Goal: Task Accomplishment & Management: Use online tool/utility

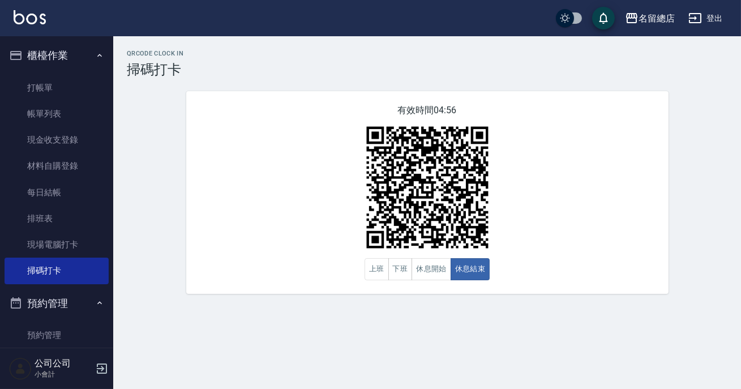
scroll to position [183, 0]
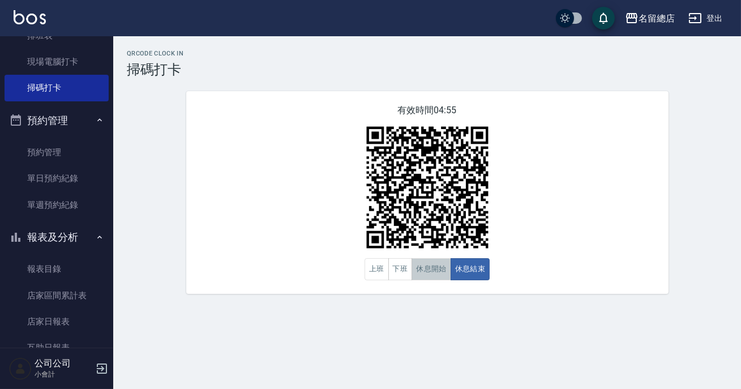
click at [435, 270] on button "休息開始" at bounding box center [431, 269] width 40 height 22
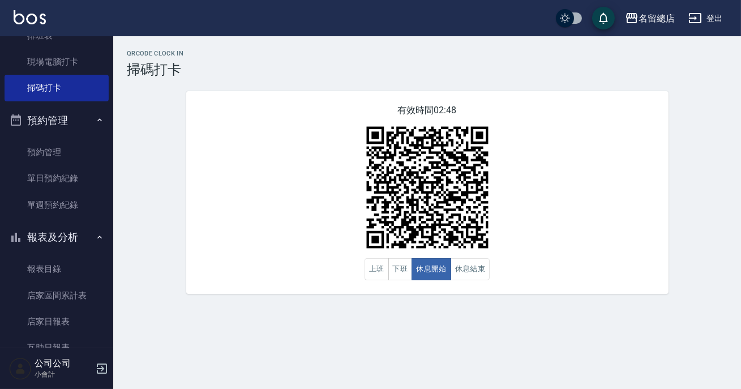
click at [690, 258] on div "QRcode Clock In 掃碼打卡 有效時間 02:48 上班 下班 休息開始 休息結束" at bounding box center [427, 172] width 628 height 244
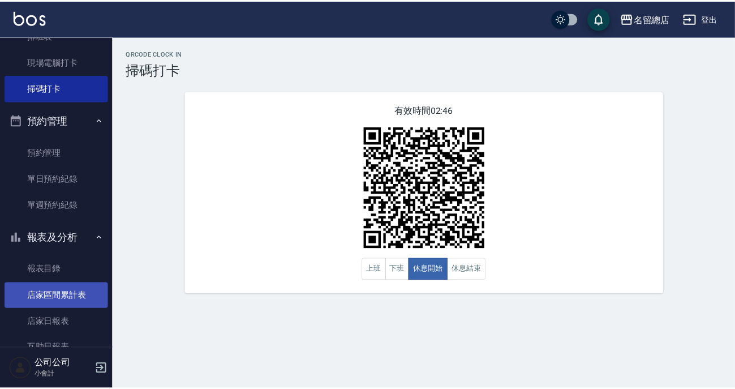
scroll to position [286, 0]
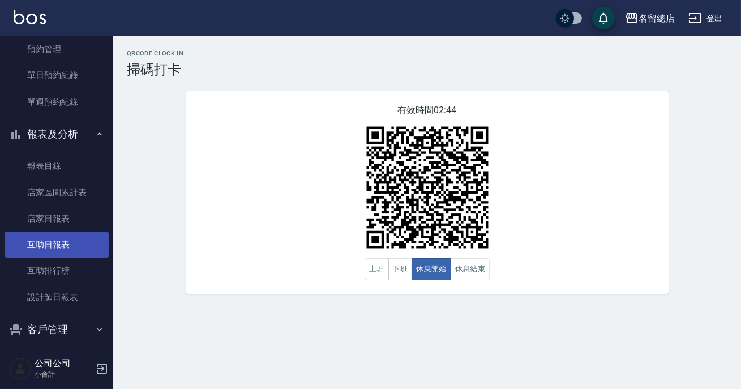
click at [97, 251] on link "互助日報表" at bounding box center [57, 244] width 104 height 26
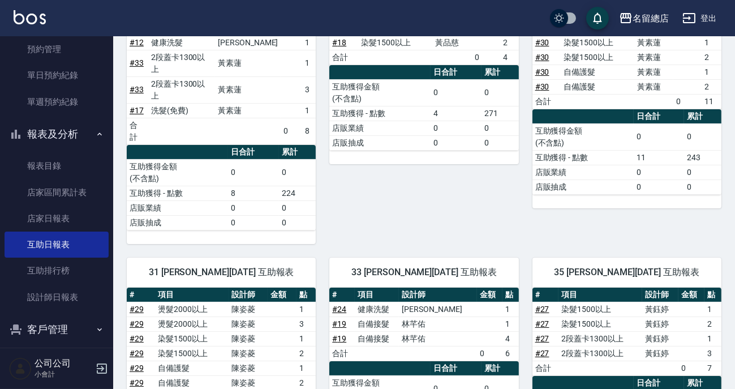
scroll to position [51, 0]
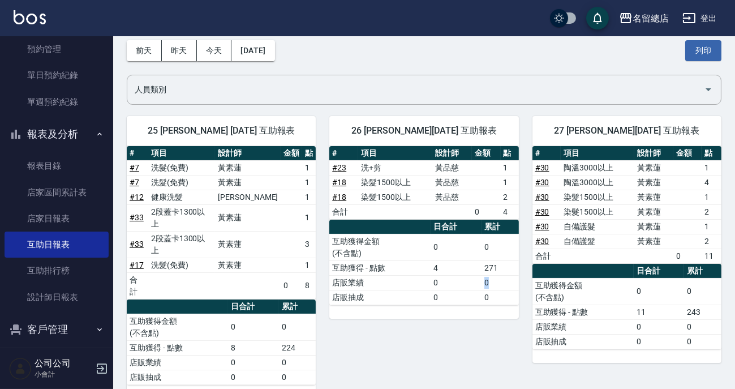
drag, startPoint x: 487, startPoint y: 282, endPoint x: 488, endPoint y: 276, distance: 6.3
click at [488, 282] on td "0" at bounding box center [500, 282] width 37 height 15
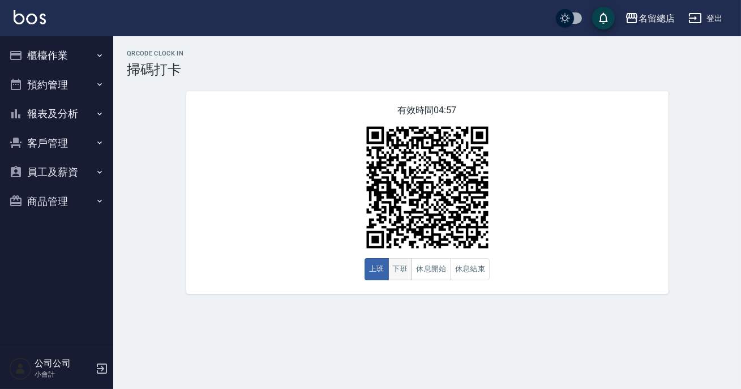
click at [402, 276] on button "下班" at bounding box center [400, 269] width 24 height 22
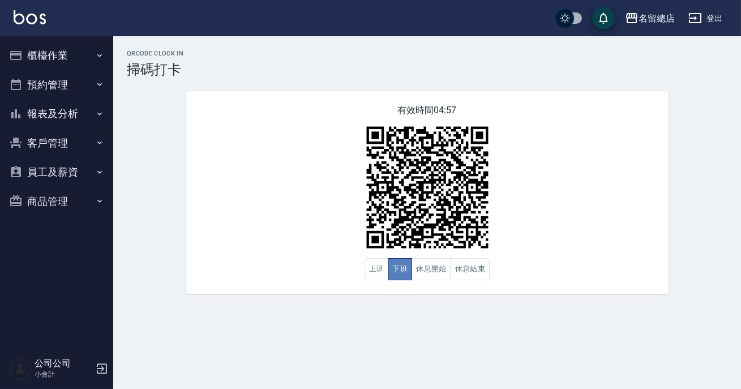
click at [402, 276] on button "下班" at bounding box center [400, 269] width 24 height 22
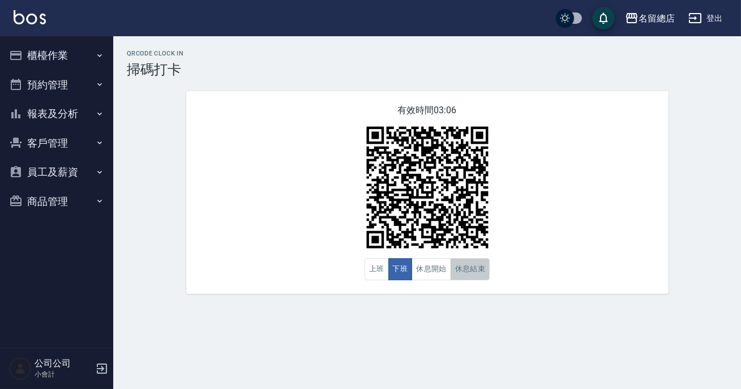
click at [473, 277] on button "休息結束" at bounding box center [470, 269] width 40 height 22
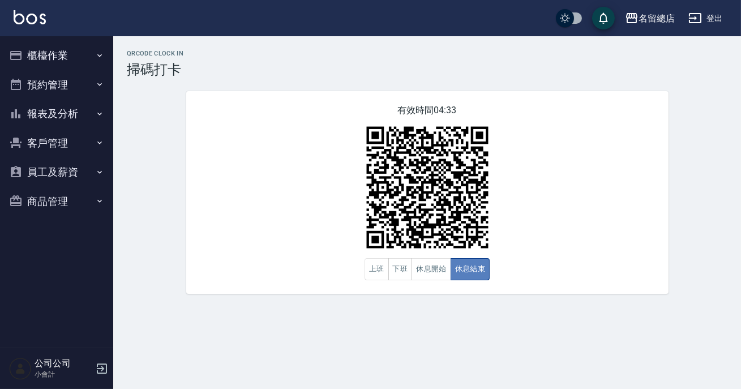
click at [468, 275] on button "休息結束" at bounding box center [470, 269] width 40 height 22
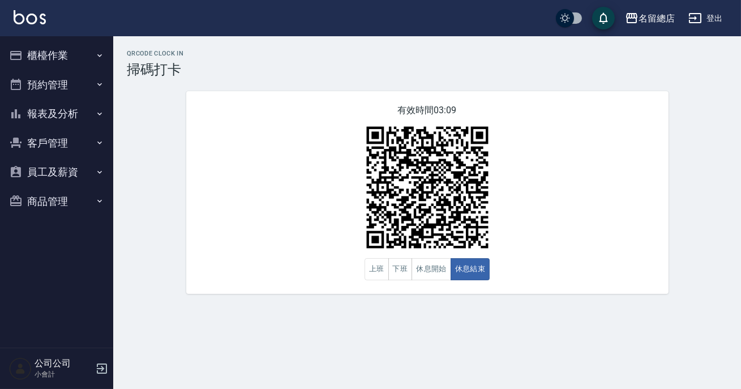
drag, startPoint x: 740, startPoint y: 300, endPoint x: 735, endPoint y: 147, distance: 152.9
click at [740, 195] on div "QRcode Clock In 掃碼打卡 有效時間 03:09 上班 下班 休息開始 休息結束" at bounding box center [370, 194] width 741 height 389
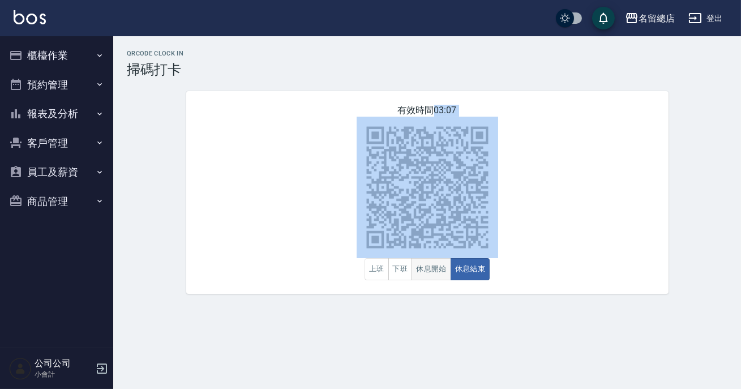
click at [444, 267] on button "休息開始" at bounding box center [431, 269] width 40 height 22
click at [606, 292] on div "有效時間 03:07 上班 下班 休息開始 休息結束" at bounding box center [427, 192] width 482 height 203
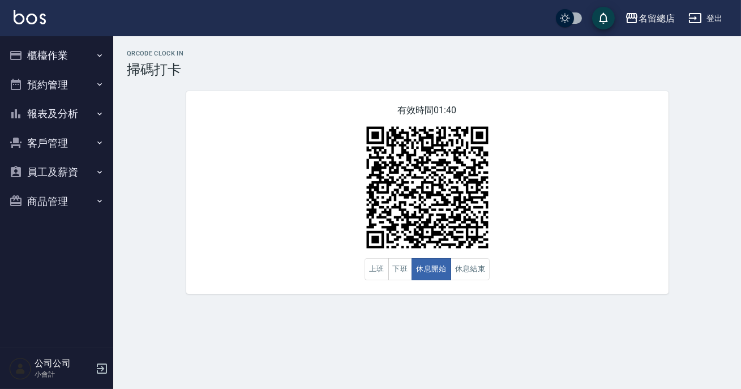
drag, startPoint x: 608, startPoint y: 273, endPoint x: 596, endPoint y: 267, distance: 12.9
click at [606, 271] on div "有效時間 01:40 上班 下班 休息開始 休息結束" at bounding box center [427, 192] width 482 height 203
click at [480, 273] on button "休息結束" at bounding box center [470, 269] width 40 height 22
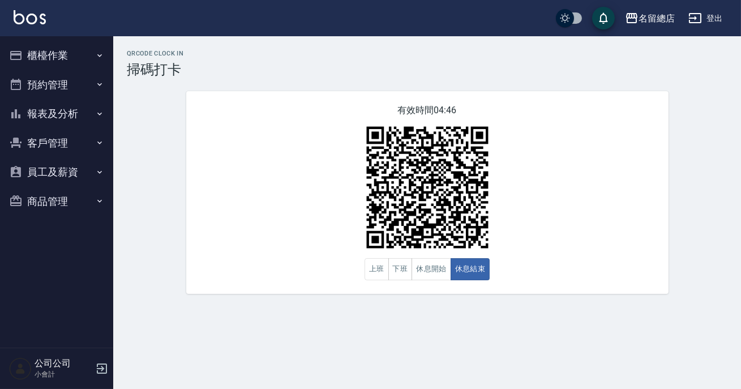
click at [539, 265] on div "有效時間 04:46 上班 下班 休息開始 休息結束" at bounding box center [427, 192] width 482 height 203
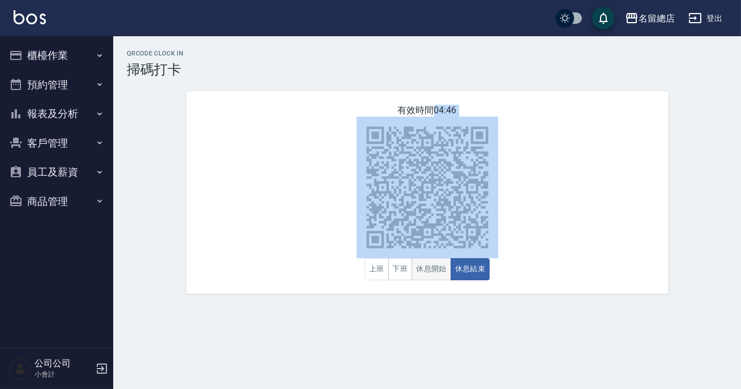
click at [431, 273] on button "休息開始" at bounding box center [431, 269] width 40 height 22
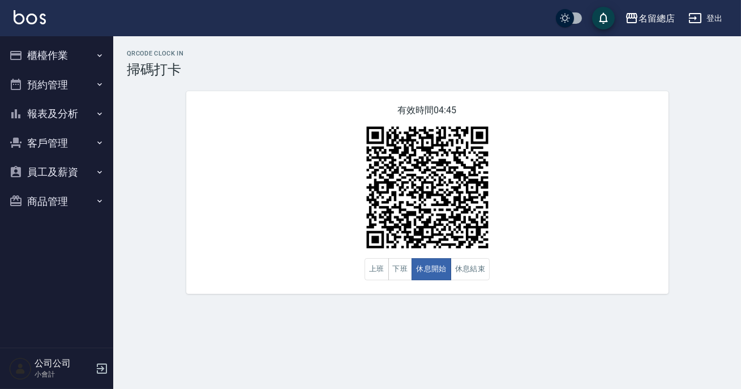
click at [564, 303] on div "QRcode Clock In 掃碼打卡 有效時間 04:45 上班 下班 休息開始 休息結束" at bounding box center [427, 171] width 628 height 271
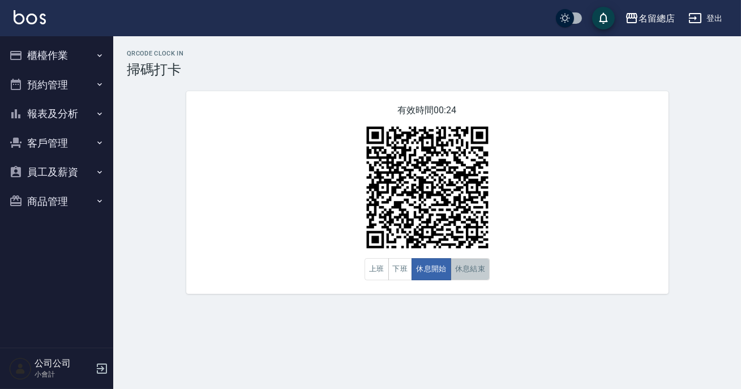
click at [473, 279] on button "休息結束" at bounding box center [470, 269] width 40 height 22
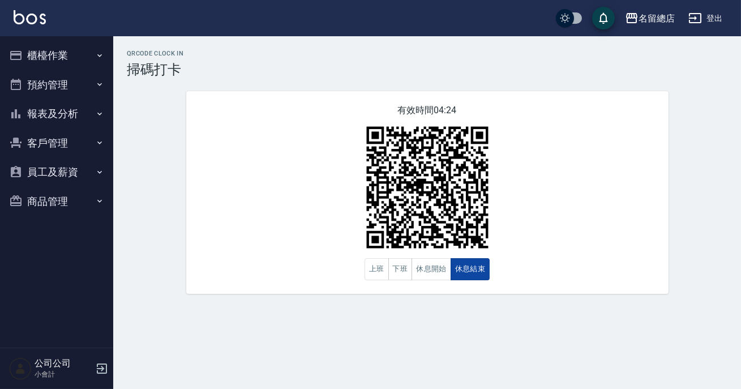
drag, startPoint x: 471, startPoint y: 277, endPoint x: 465, endPoint y: 277, distance: 5.7
click at [467, 277] on button "休息結束" at bounding box center [470, 269] width 40 height 22
click at [433, 263] on button "休息開始" at bounding box center [431, 269] width 40 height 22
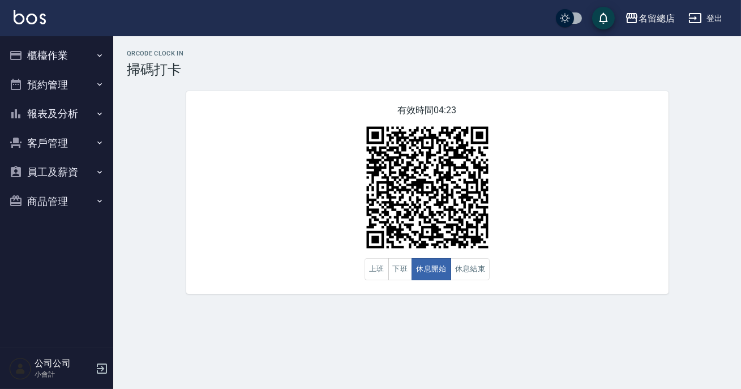
click at [577, 273] on div "有效時間 04:23 上班 下班 休息開始 休息結束" at bounding box center [427, 192] width 482 height 203
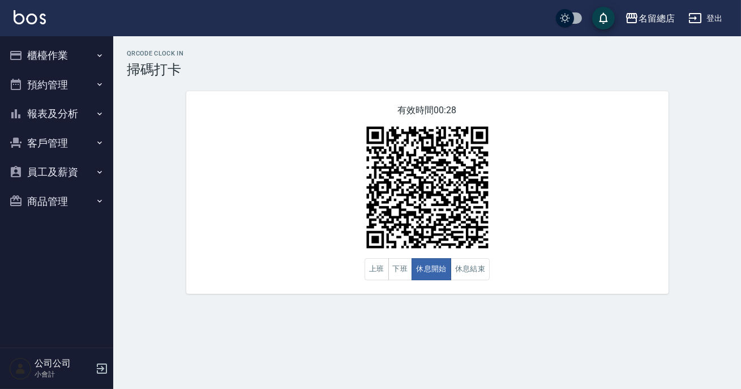
click at [577, 273] on div "有效時間 00:28 上班 下班 休息開始 休息結束" at bounding box center [427, 192] width 482 height 203
click at [474, 270] on button "休息結束" at bounding box center [470, 269] width 40 height 22
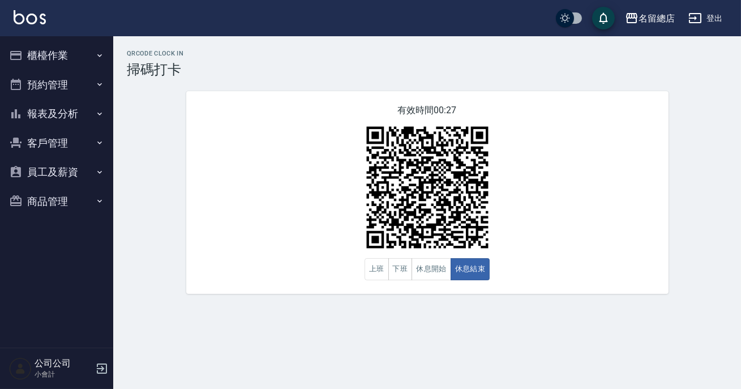
click at [557, 256] on div "有效時間 00:27 上班 下班 休息開始 休息結束" at bounding box center [427, 192] width 482 height 203
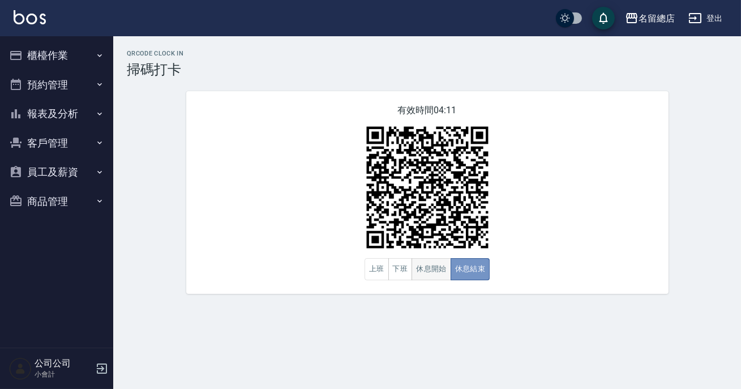
click at [449, 269] on div "上班 下班 休息開始 休息結束" at bounding box center [427, 269] width 126 height 22
click at [446, 268] on button "休息開始" at bounding box center [431, 269] width 40 height 22
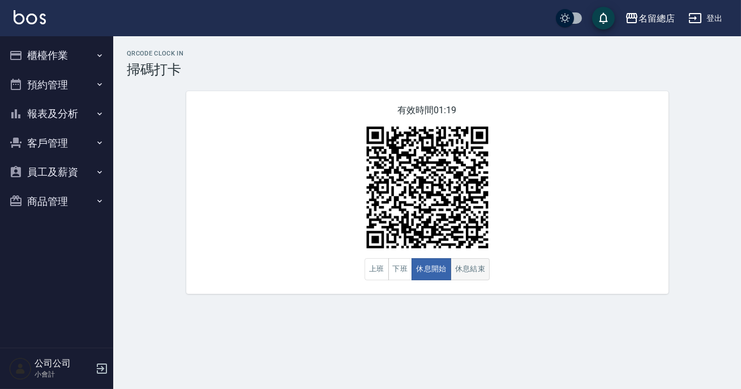
click at [466, 265] on button "休息結束" at bounding box center [470, 269] width 40 height 22
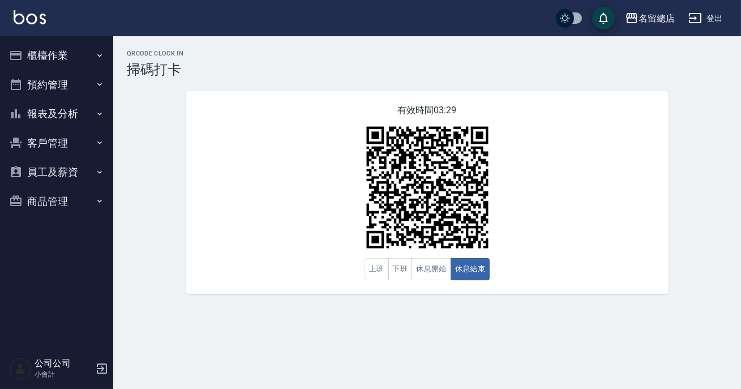
drag, startPoint x: 461, startPoint y: 282, endPoint x: 367, endPoint y: 228, distance: 109.0
click at [454, 277] on div "有效時間 03:29 上班 下班 休息開始 休息結束" at bounding box center [427, 192] width 482 height 203
click at [419, 268] on button "休息開始" at bounding box center [431, 269] width 40 height 22
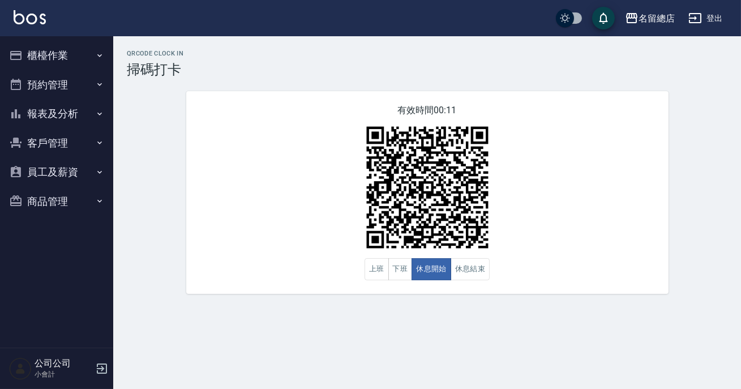
click at [232, 199] on div "有效時間 00:11 上班 下班 休息開始 休息結束" at bounding box center [427, 192] width 482 height 203
drag, startPoint x: 398, startPoint y: 271, endPoint x: 375, endPoint y: 277, distance: 23.5
click at [396, 271] on button "下班" at bounding box center [400, 269] width 24 height 22
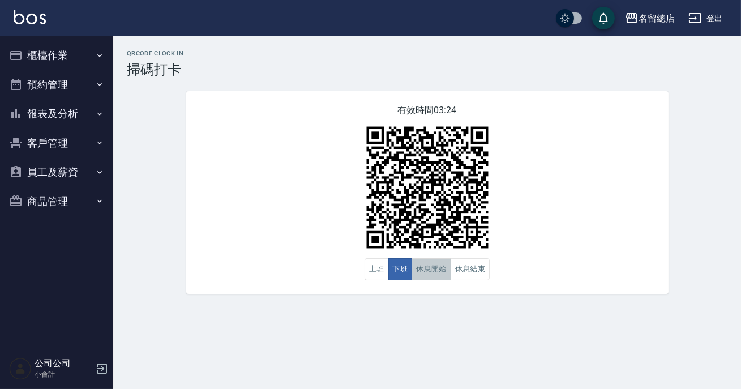
click at [437, 270] on button "休息開始" at bounding box center [431, 269] width 40 height 22
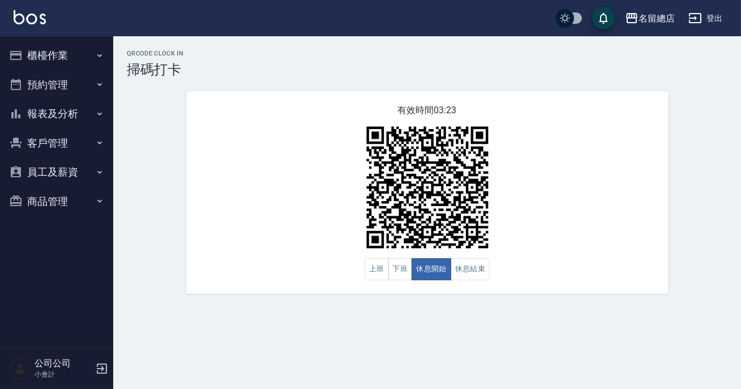
click at [588, 198] on div "有效時間 03:23 上班 下班 休息開始 休息結束" at bounding box center [427, 192] width 482 height 203
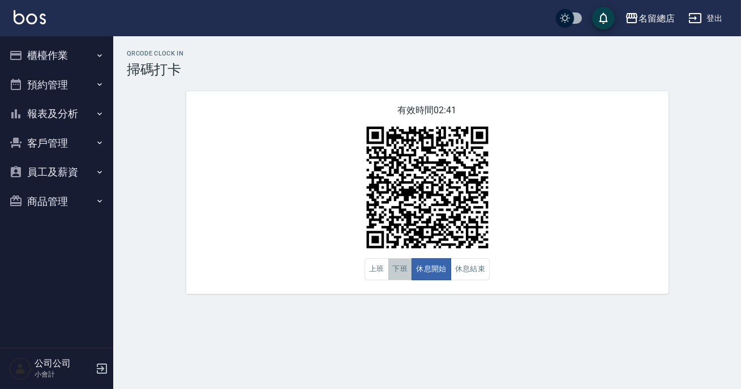
click at [389, 260] on button "下班" at bounding box center [400, 269] width 24 height 22
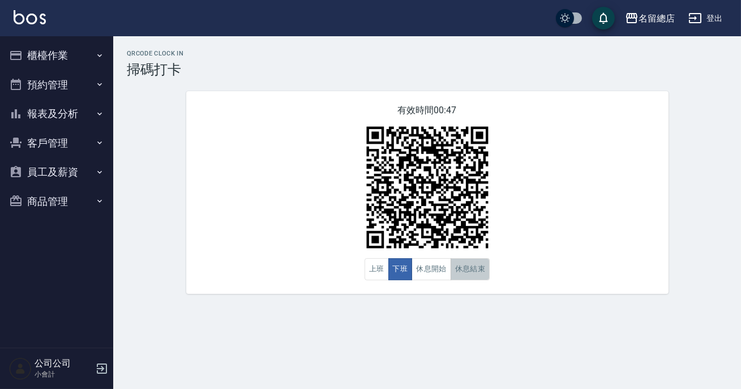
click at [469, 273] on button "休息結束" at bounding box center [470, 269] width 40 height 22
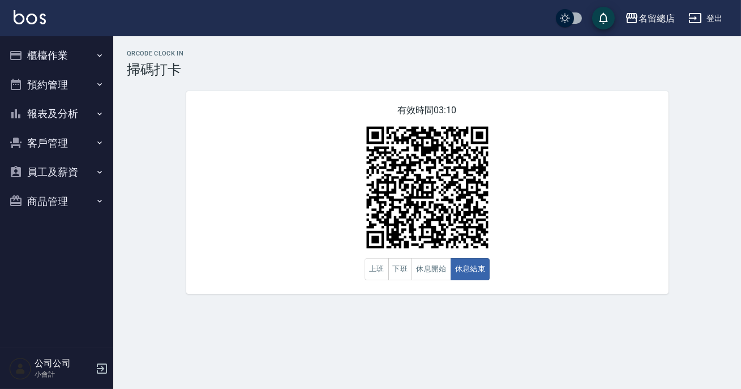
click at [62, 110] on button "報表及分析" at bounding box center [57, 113] width 104 height 29
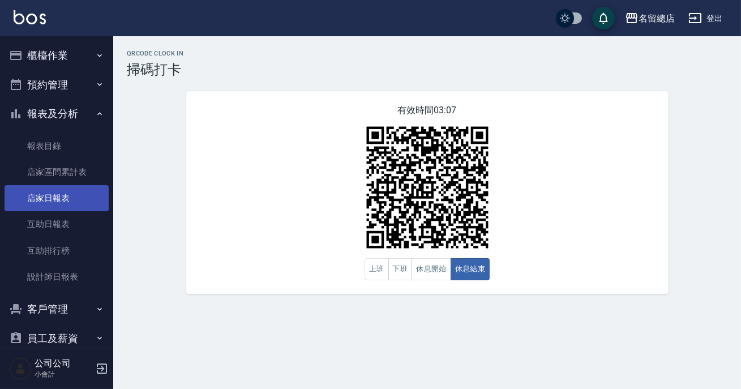
scroll to position [47, 0]
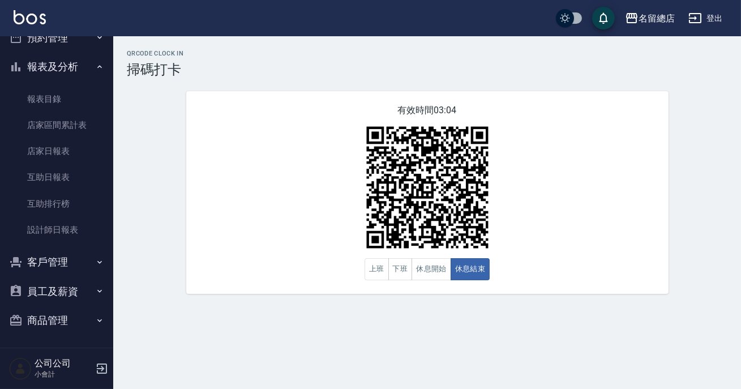
click at [77, 321] on button "商品管理" at bounding box center [57, 320] width 104 height 29
click at [44, 319] on button "商品管理" at bounding box center [57, 320] width 104 height 29
click at [48, 321] on button "商品管理" at bounding box center [57, 320] width 104 height 29
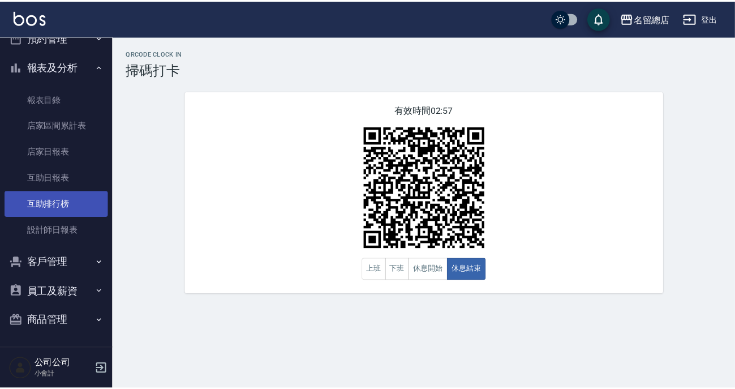
scroll to position [0, 0]
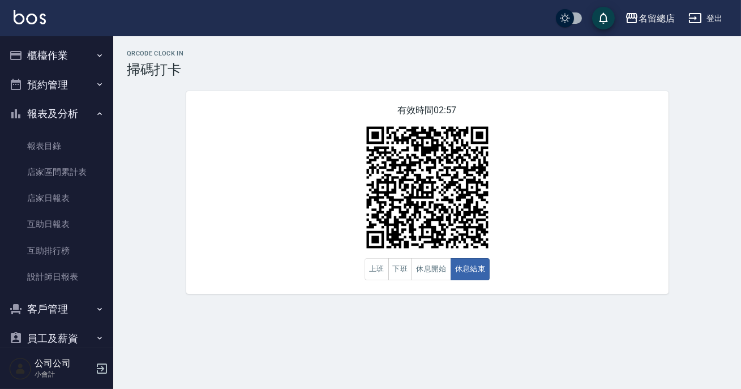
click at [78, 108] on button "報表及分析" at bounding box center [57, 113] width 104 height 29
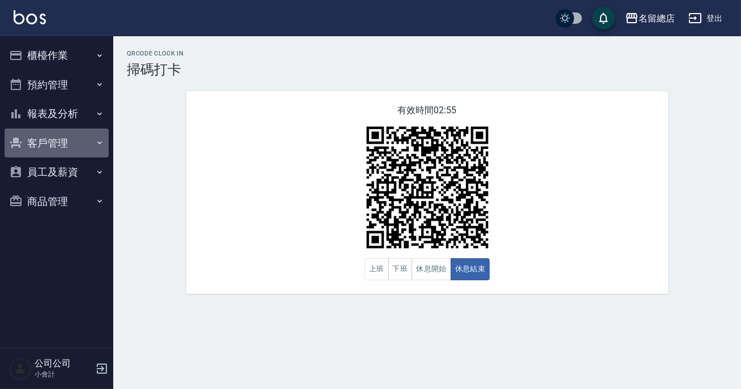
click at [59, 138] on button "客戶管理" at bounding box center [57, 142] width 104 height 29
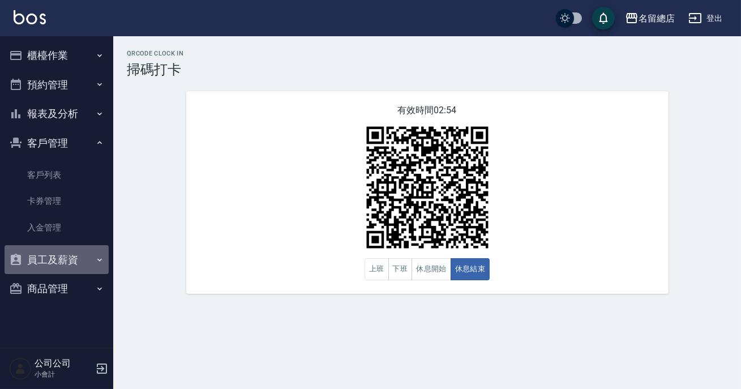
click at [65, 267] on button "員工及薪資" at bounding box center [57, 259] width 104 height 29
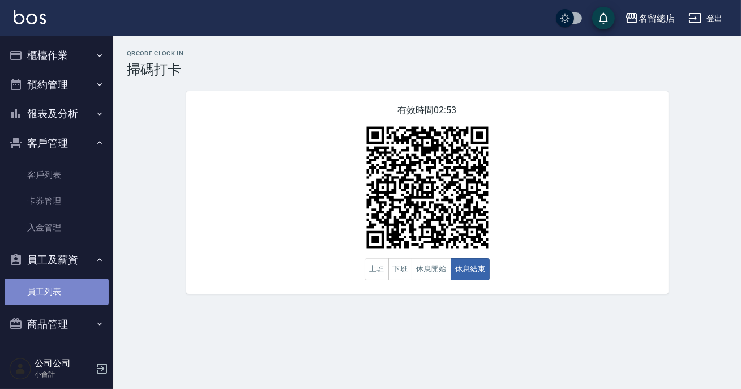
click at [83, 289] on link "員工列表" at bounding box center [57, 291] width 104 height 26
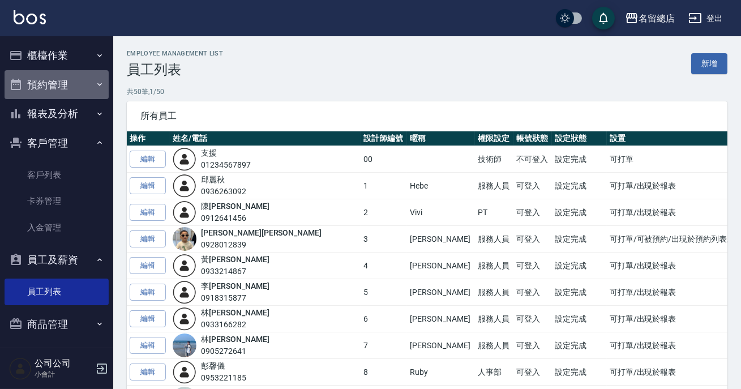
click at [68, 85] on button "預約管理" at bounding box center [57, 84] width 104 height 29
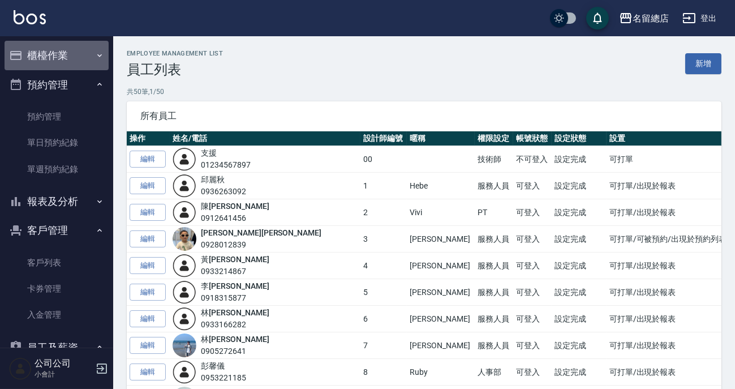
click at [62, 52] on button "櫃檯作業" at bounding box center [57, 55] width 104 height 29
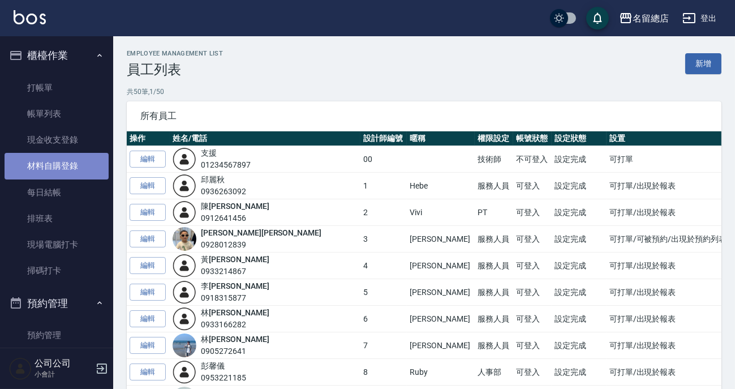
click at [74, 162] on link "材料自購登錄" at bounding box center [57, 166] width 104 height 26
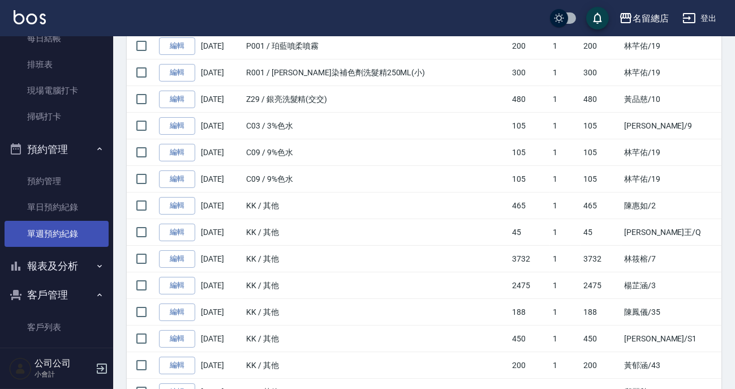
scroll to position [205, 0]
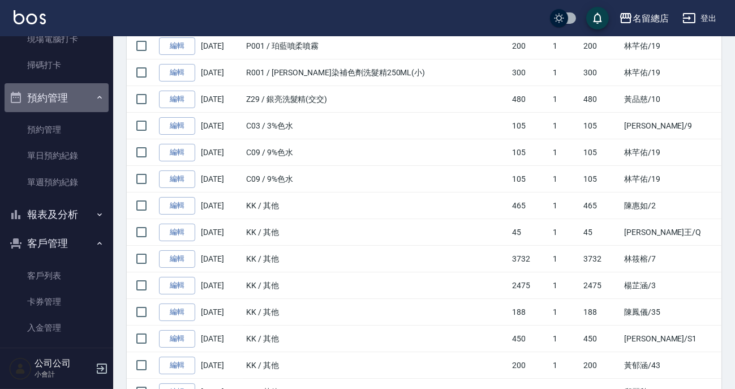
click at [78, 101] on button "預約管理" at bounding box center [57, 97] width 104 height 29
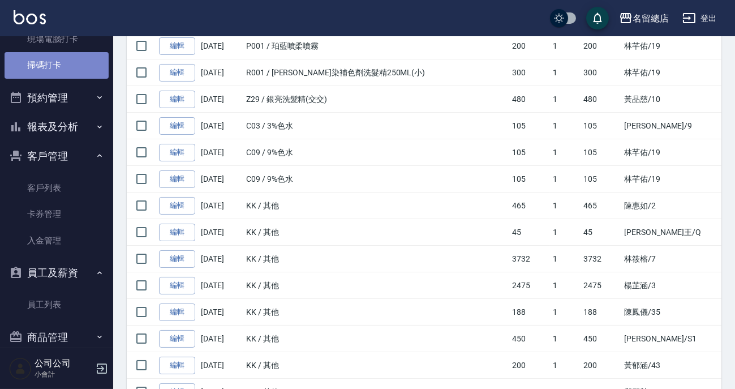
click at [81, 67] on link "掃碼打卡" at bounding box center [57, 65] width 104 height 26
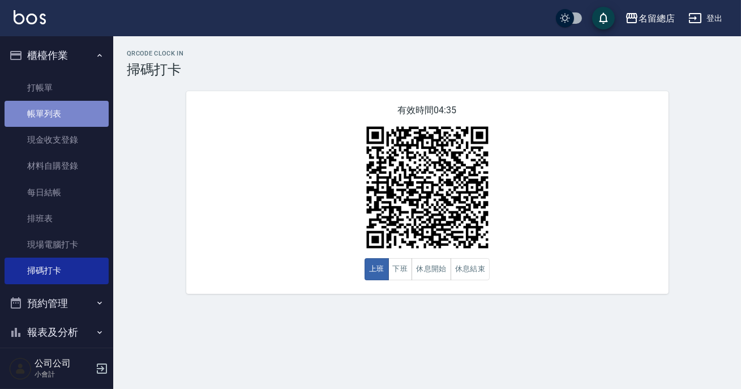
click at [62, 117] on link "帳單列表" at bounding box center [57, 114] width 104 height 26
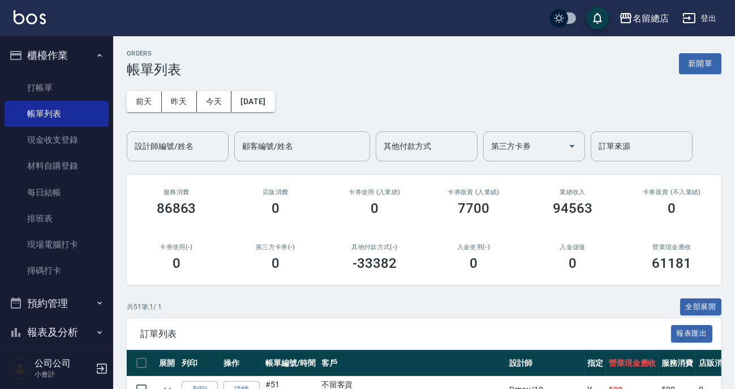
scroll to position [102, 0]
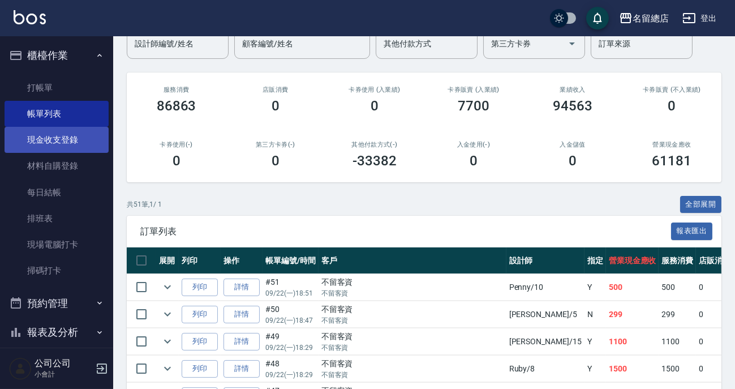
click at [67, 151] on link "現金收支登錄" at bounding box center [57, 140] width 104 height 26
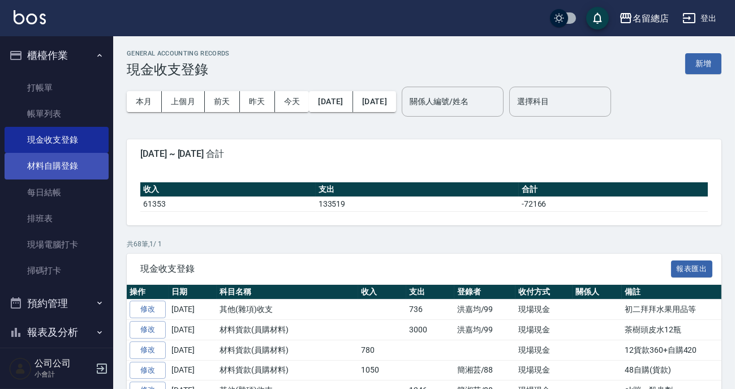
click at [70, 161] on link "材料自購登錄" at bounding box center [57, 166] width 104 height 26
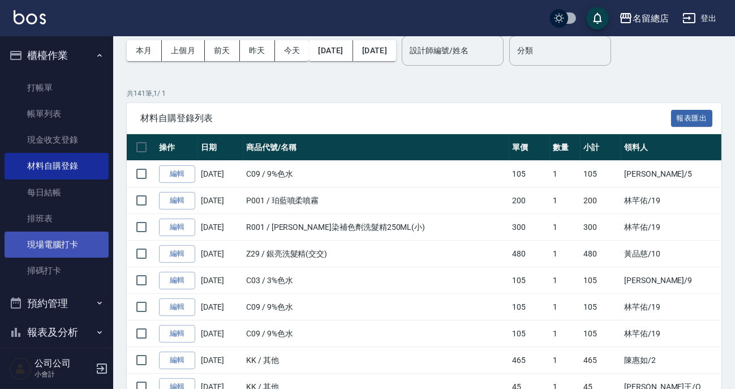
scroll to position [102, 0]
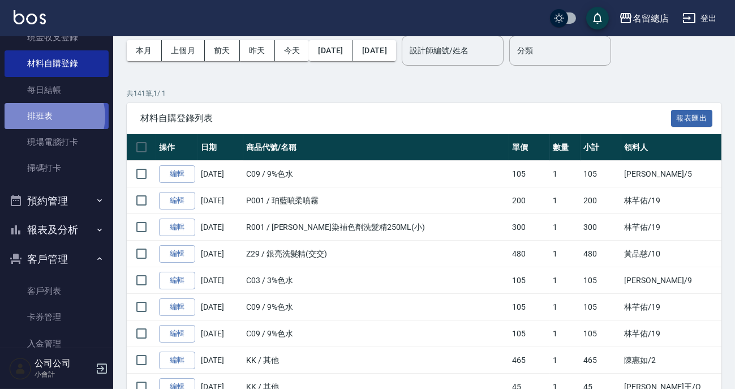
click at [54, 116] on link "排班表" at bounding box center [57, 116] width 104 height 26
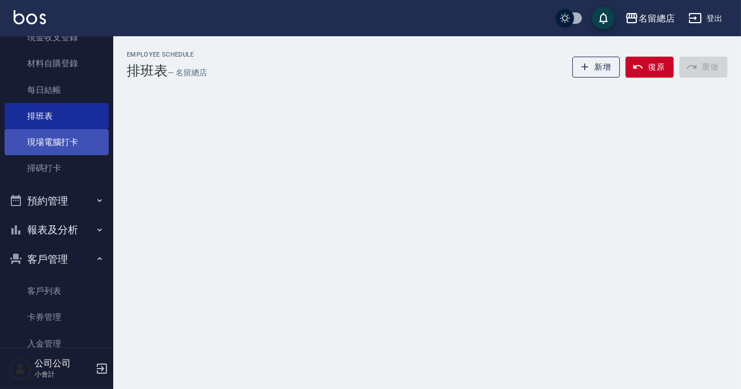
scroll to position [205, 0]
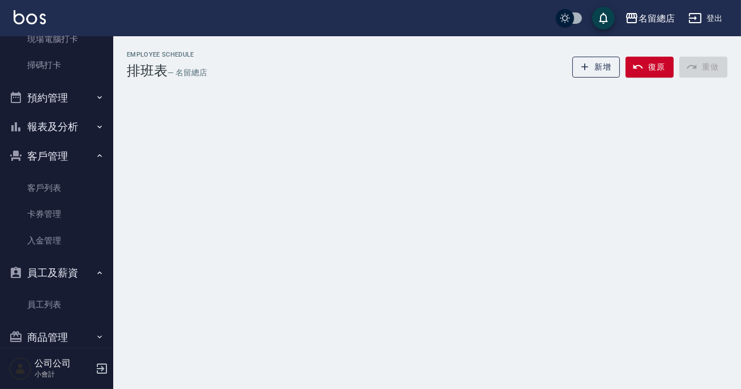
click at [65, 158] on button "客戶管理" at bounding box center [57, 155] width 104 height 29
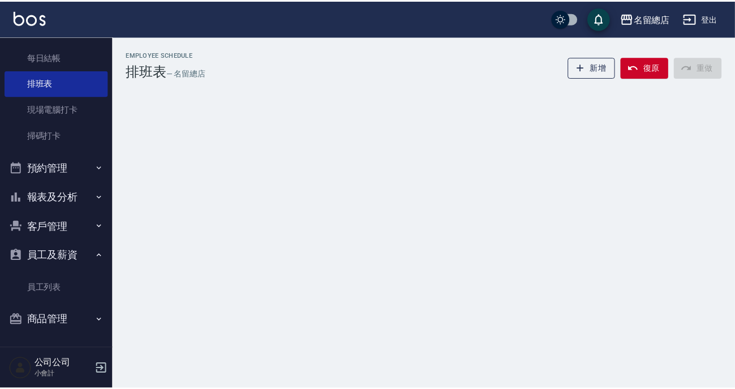
scroll to position [135, 0]
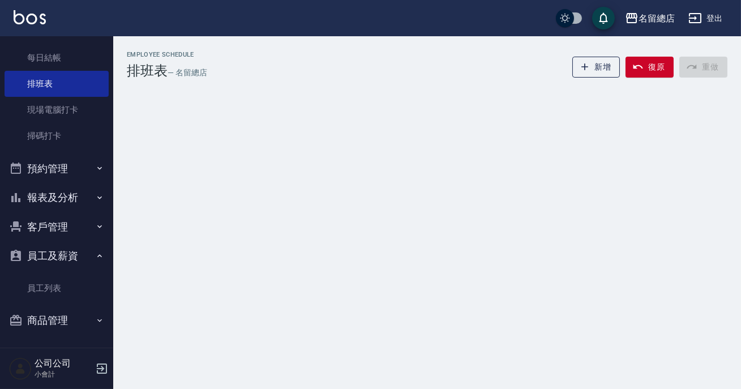
click at [95, 198] on icon "button" at bounding box center [99, 197] width 9 height 9
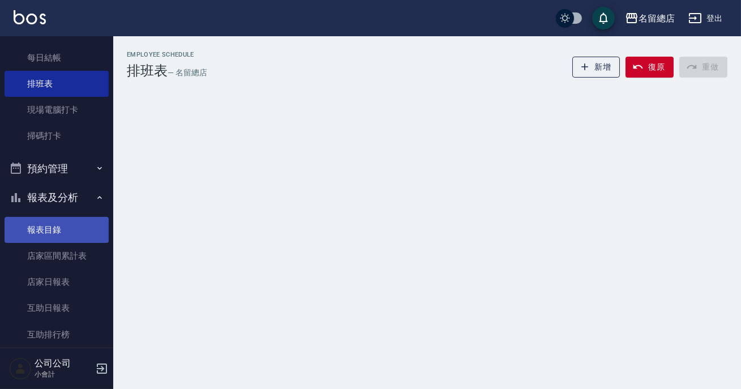
click at [20, 227] on link "報表目錄" at bounding box center [57, 230] width 104 height 26
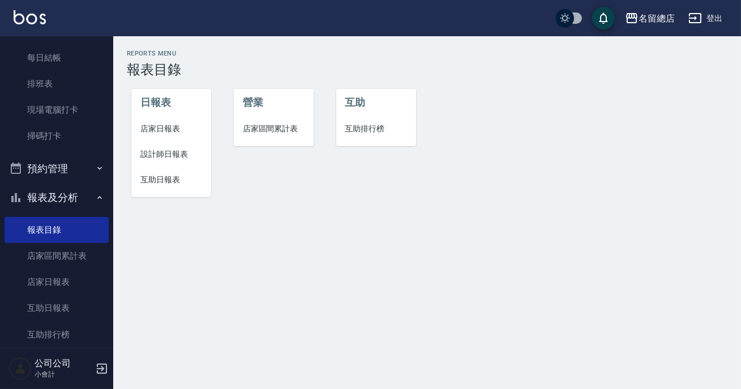
click at [162, 149] on span "設計師日報表" at bounding box center [171, 154] width 62 height 12
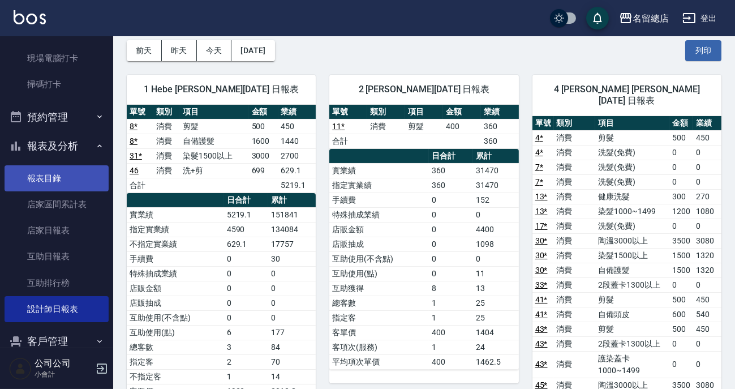
scroll to position [238, 0]
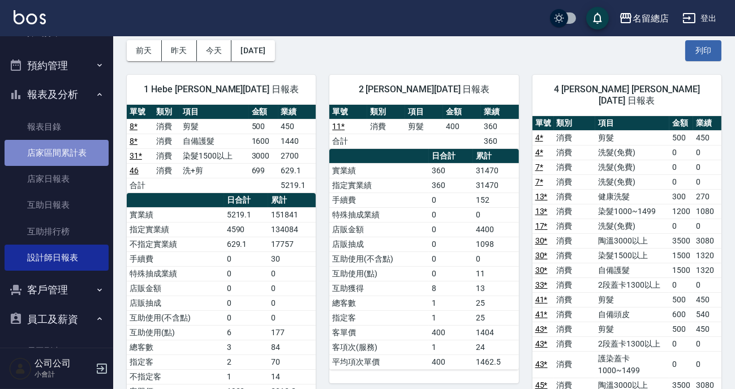
click at [79, 142] on link "店家區間累計表" at bounding box center [57, 153] width 104 height 26
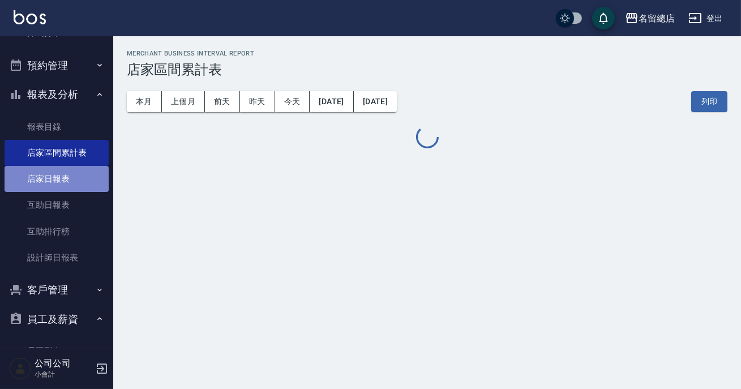
click at [79, 178] on link "店家日報表" at bounding box center [57, 179] width 104 height 26
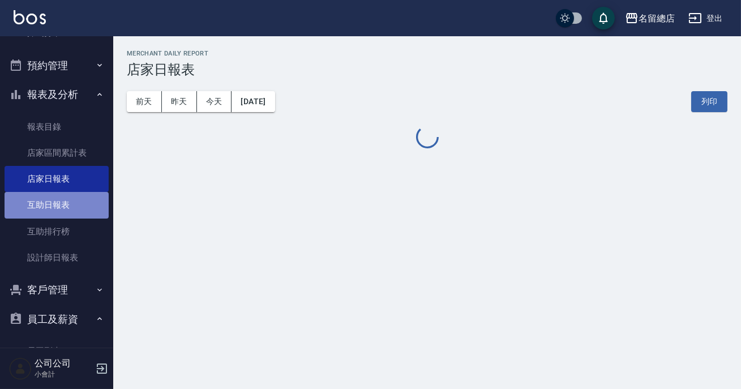
click at [79, 203] on link "互助日報表" at bounding box center [57, 205] width 104 height 26
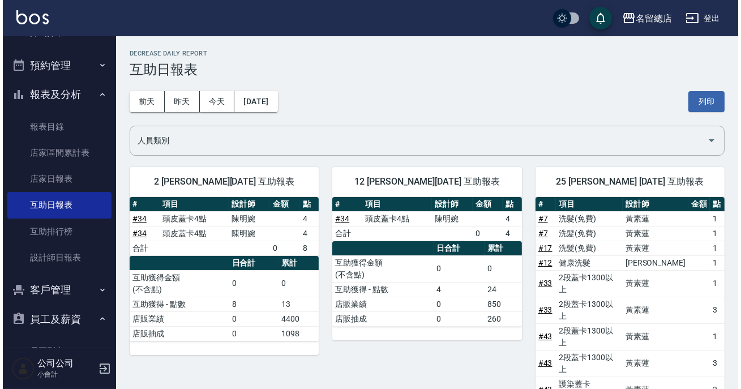
scroll to position [289, 0]
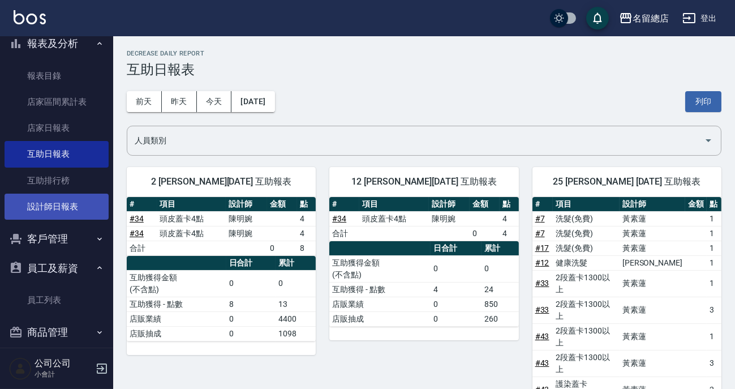
click at [61, 209] on link "設計師日報表" at bounding box center [57, 207] width 104 height 26
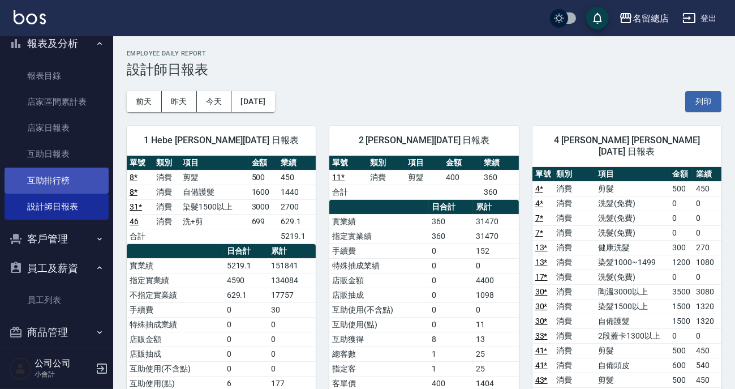
click at [64, 179] on link "互助排行榜" at bounding box center [57, 181] width 104 height 26
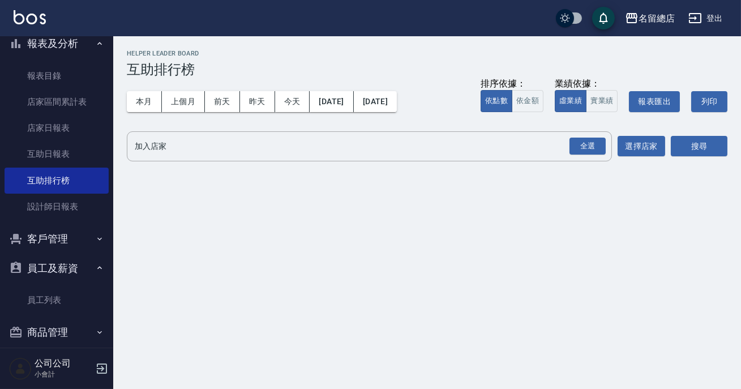
click at [73, 340] on button "商品管理" at bounding box center [57, 331] width 104 height 29
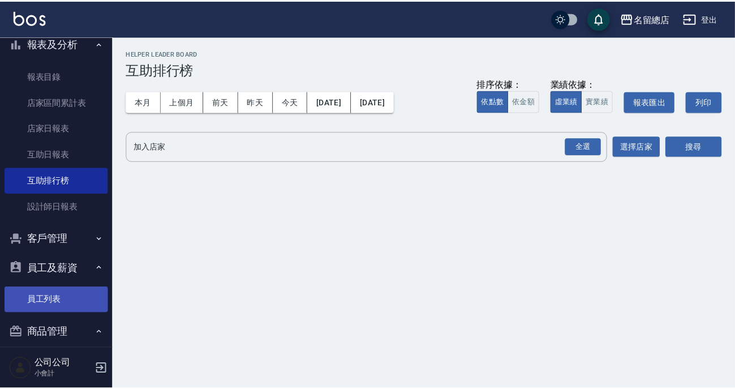
scroll to position [336, 0]
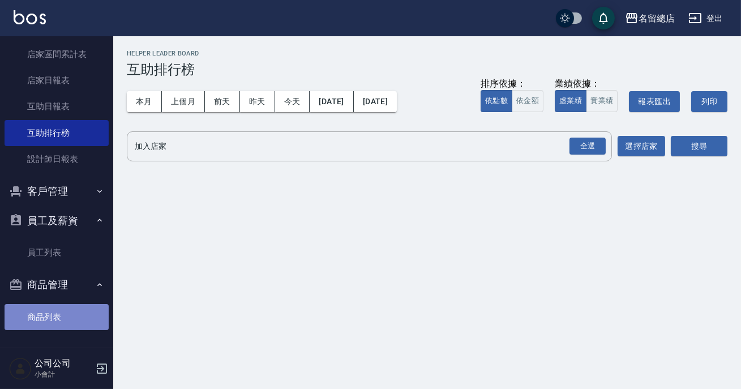
click at [71, 315] on link "商品列表" at bounding box center [57, 317] width 104 height 26
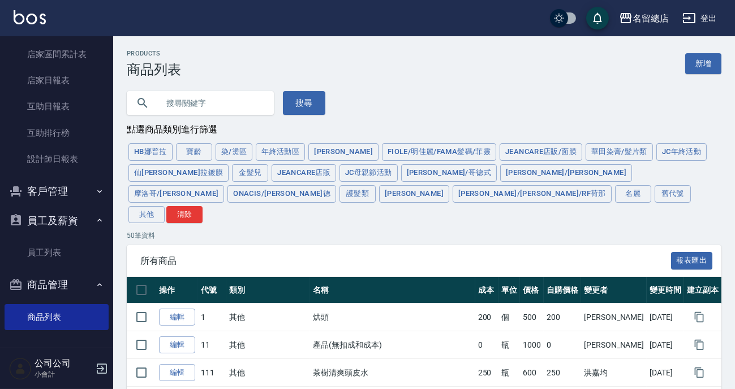
click at [225, 95] on input "text" at bounding box center [211, 103] width 106 height 31
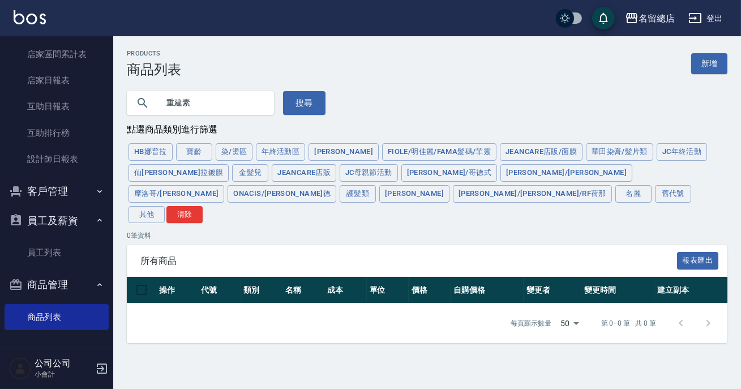
click at [220, 102] on input "重建素" at bounding box center [211, 103] width 106 height 31
click at [376, 185] on button "護髮類" at bounding box center [358, 194] width 36 height 18
click at [233, 100] on input "重建素" at bounding box center [211, 103] width 106 height 31
type input "重"
click at [546, 173] on div "HB娜普拉 寶齡 染/燙區 年終活動區 伊黛莉 FIOLE/明佳麗/Fama髮碼/菲靈 JeanCare店販/面膜 華田染膏/髮片類 JC年終活動 仙杜瑞拉鍍…" at bounding box center [427, 182] width 600 height 83
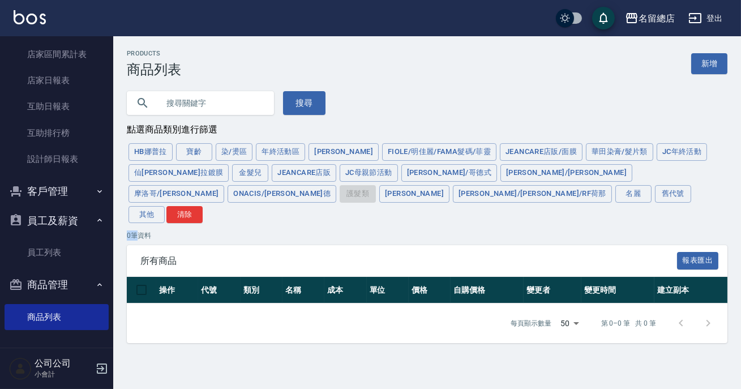
click at [546, 173] on div "HB娜普拉 寶齡 染/燙區 年終活動區 伊黛莉 FIOLE/明佳麗/Fama髮碼/菲靈 JeanCare店販/面膜 華田染膏/髮片類 JC年終活動 仙杜瑞拉鍍…" at bounding box center [427, 182] width 600 height 83
click at [215, 102] on input "text" at bounding box center [211, 103] width 106 height 31
type input "什"
click at [323, 94] on button "搜尋" at bounding box center [304, 103] width 42 height 24
click at [312, 96] on button "搜尋" at bounding box center [304, 103] width 42 height 24
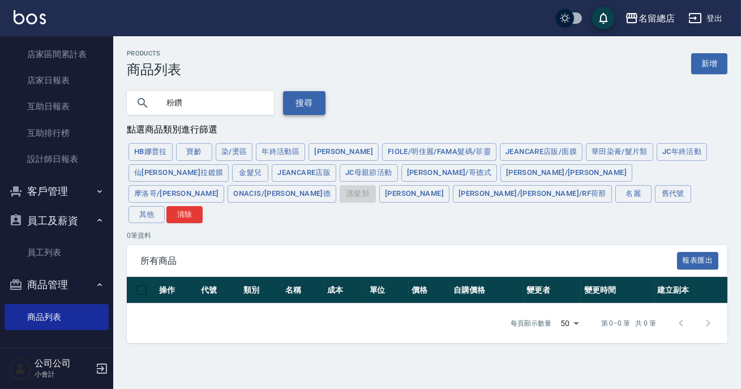
click at [311, 96] on button "搜尋" at bounding box center [304, 103] width 42 height 24
drag, startPoint x: 311, startPoint y: 96, endPoint x: 293, endPoint y: 96, distance: 18.1
click at [306, 97] on button "搜尋" at bounding box center [304, 103] width 42 height 24
click at [248, 99] on input "粉鑽" at bounding box center [211, 103] width 106 height 31
click at [308, 102] on button "搜尋" at bounding box center [304, 103] width 42 height 24
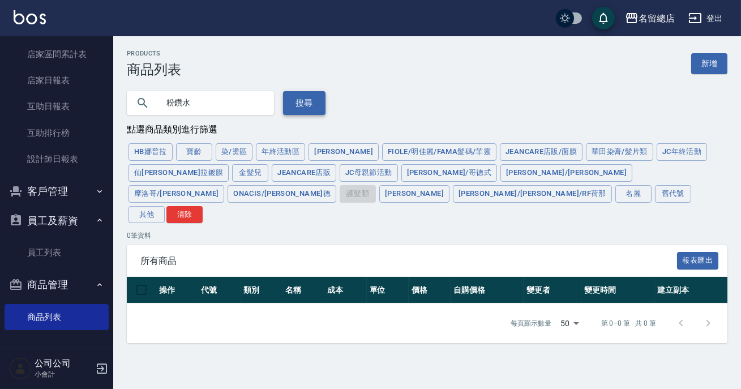
click at [299, 104] on button "搜尋" at bounding box center [304, 103] width 42 height 24
click at [257, 103] on input "粉鑽水" at bounding box center [211, 103] width 106 height 31
click at [302, 103] on button "搜尋" at bounding box center [304, 103] width 42 height 24
click at [198, 105] on input "粉鑽頭埤水" at bounding box center [211, 103] width 106 height 31
click at [300, 96] on button "搜尋" at bounding box center [304, 103] width 42 height 24
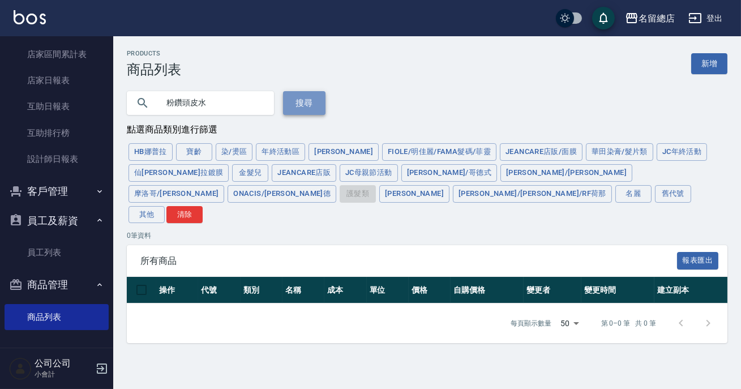
click at [300, 96] on button "搜尋" at bounding box center [304, 103] width 42 height 24
click at [303, 96] on button "搜尋" at bounding box center [304, 103] width 42 height 24
click at [266, 105] on div "粉鑽頭皮水" at bounding box center [200, 103] width 147 height 24
click at [260, 98] on input "粉鑽頭皮水" at bounding box center [211, 103] width 106 height 31
type input "粉"
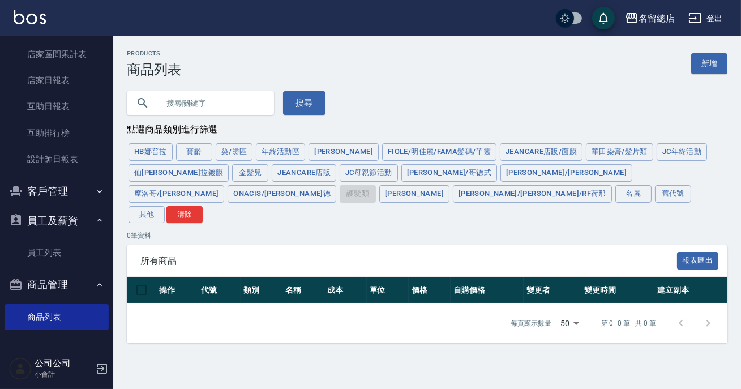
type input "＿"
click at [292, 96] on button "搜尋" at bounding box center [304, 103] width 42 height 24
click at [308, 102] on button "搜尋" at bounding box center [304, 103] width 42 height 24
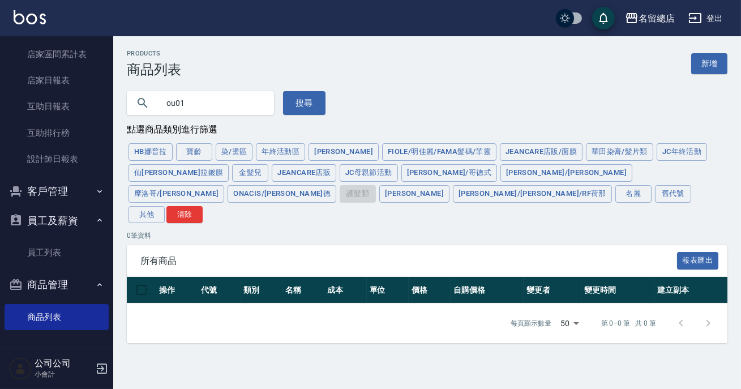
click at [240, 95] on input "ou01" at bounding box center [211, 103] width 106 height 31
click at [169, 103] on input "ou01" at bounding box center [211, 103] width 106 height 31
click at [177, 100] on input "ou01" at bounding box center [211, 103] width 106 height 31
click at [174, 102] on input "ou01" at bounding box center [211, 103] width 106 height 31
click at [315, 91] on div "OU0E 搜尋" at bounding box center [219, 96] width 212 height 37
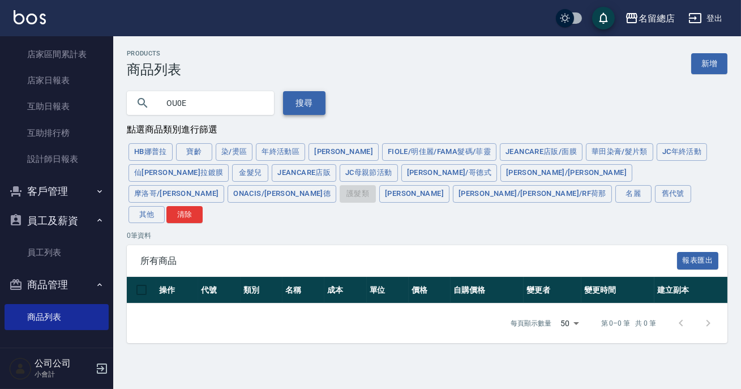
click at [314, 104] on button "搜尋" at bounding box center [304, 103] width 42 height 24
click at [218, 100] on input "OU0E" at bounding box center [211, 103] width 106 height 31
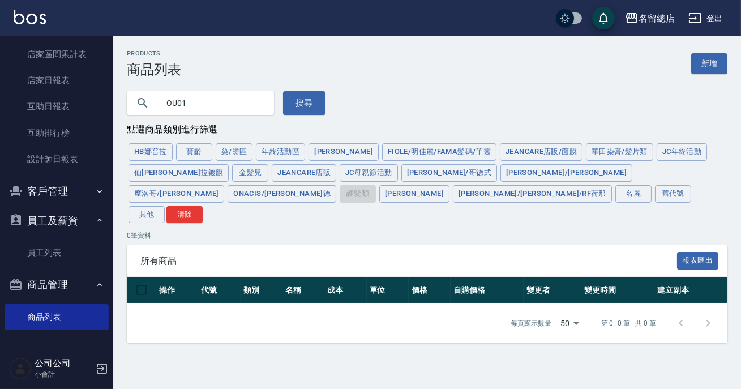
click at [337, 98] on div "OU01 搜尋" at bounding box center [420, 96] width 614 height 37
click at [309, 109] on button "搜尋" at bounding box center [304, 103] width 42 height 24
click at [312, 112] on button "搜尋" at bounding box center [304, 103] width 42 height 24
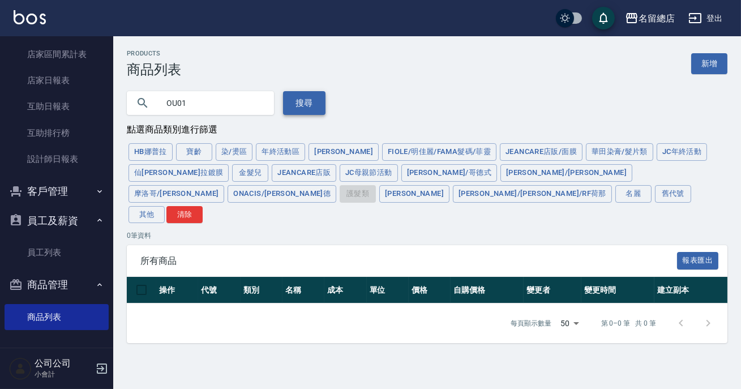
click at [312, 112] on button "搜尋" at bounding box center [304, 103] width 42 height 24
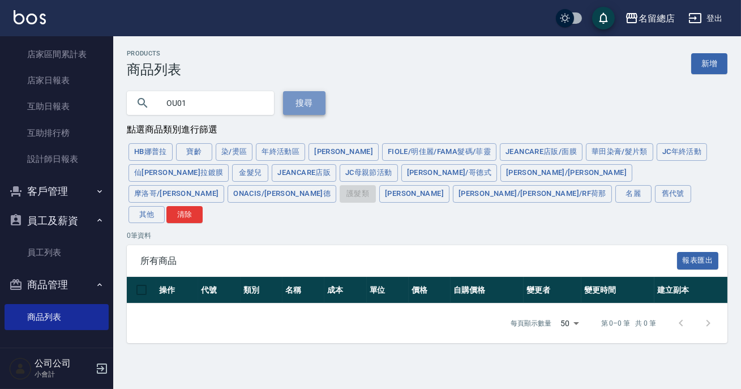
click at [312, 112] on button "搜尋" at bounding box center [304, 103] width 42 height 24
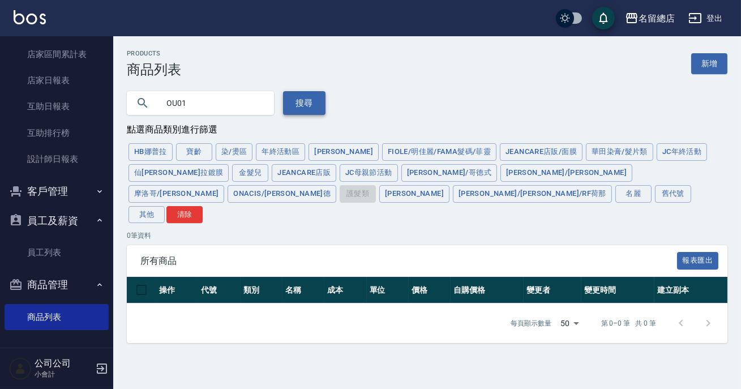
click at [310, 111] on button "搜尋" at bounding box center [304, 103] width 42 height 24
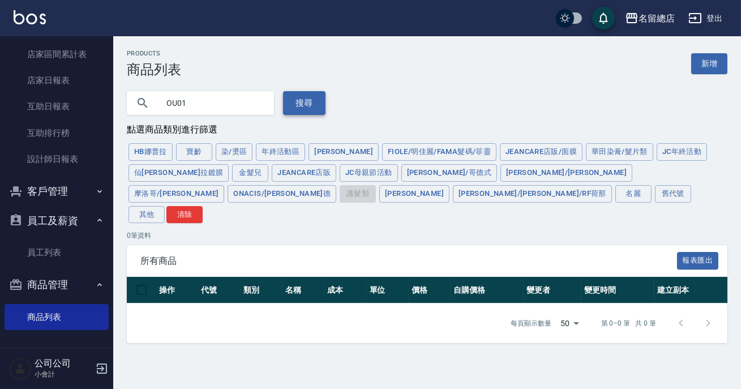
click at [310, 111] on button "搜尋" at bounding box center [304, 103] width 42 height 24
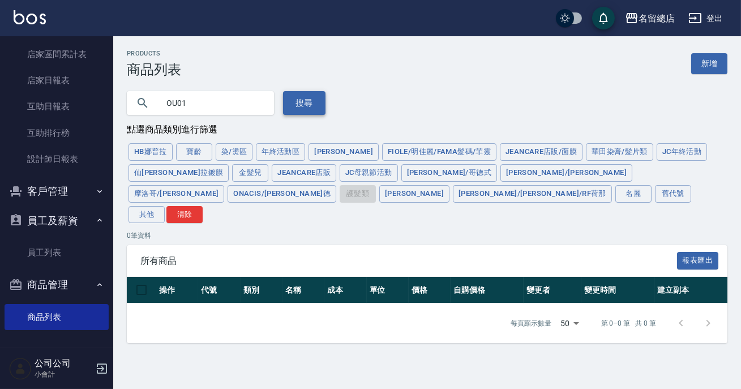
click at [310, 111] on button "搜尋" at bounding box center [304, 103] width 42 height 24
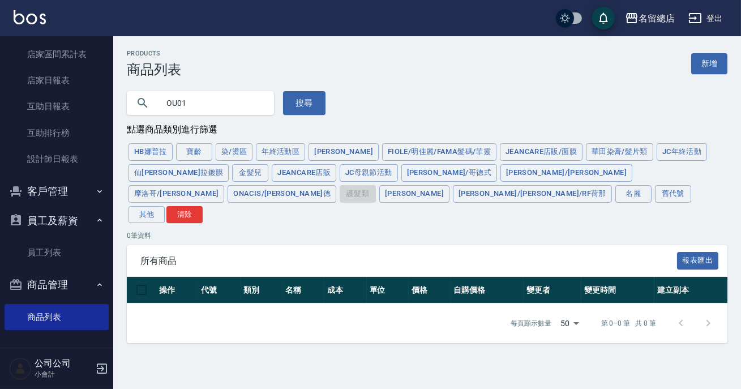
click at [218, 93] on input "OU01" at bounding box center [211, 103] width 106 height 31
type input "O"
type input "T"
click at [181, 102] on input "重" at bounding box center [211, 103] width 106 height 31
type input "重"
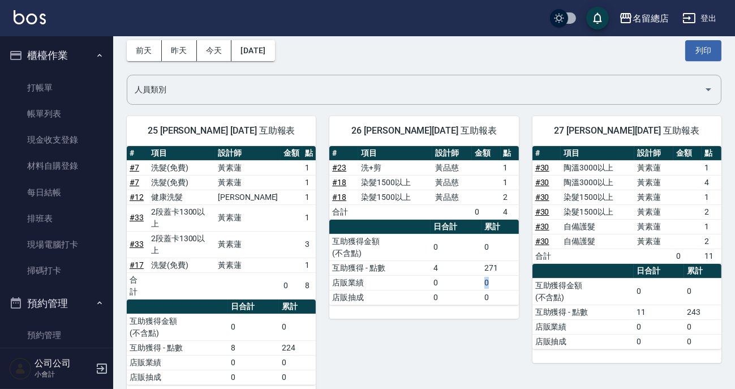
scroll to position [286, 0]
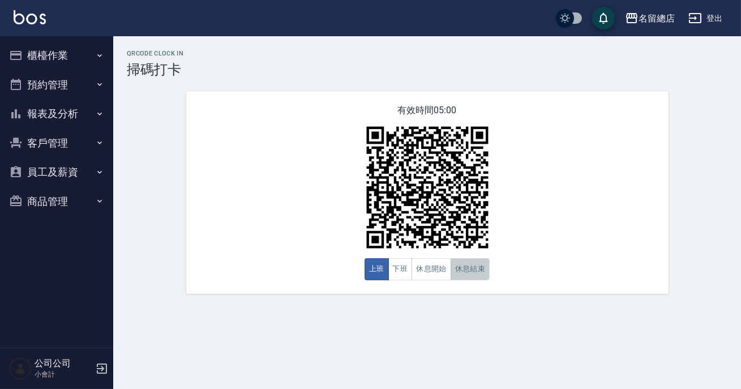
click at [470, 271] on button "休息結束" at bounding box center [470, 269] width 40 height 22
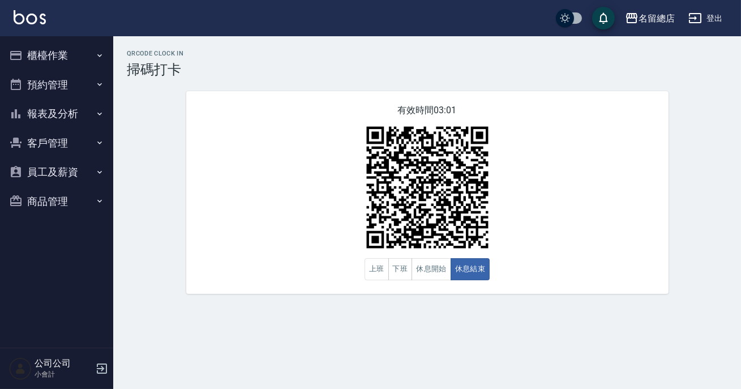
click at [543, 215] on div "有效時間 03:01 上班 下班 休息開始 休息結束" at bounding box center [427, 192] width 482 height 203
click at [394, 267] on button "下班" at bounding box center [400, 269] width 24 height 22
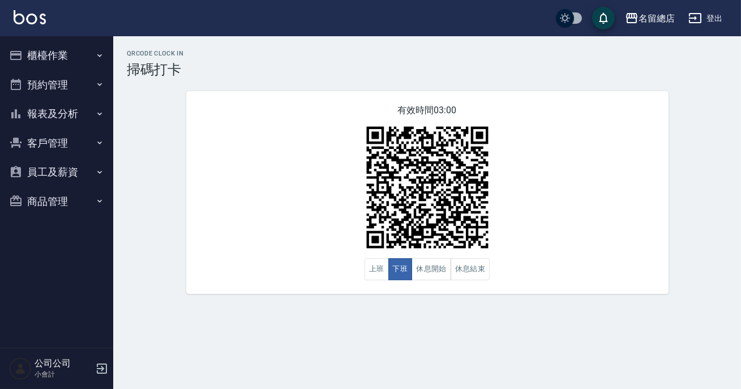
click at [583, 173] on div "有效時間 03:00 上班 下班 休息開始 休息結束" at bounding box center [427, 192] width 482 height 203
